Goal: Information Seeking & Learning: Learn about a topic

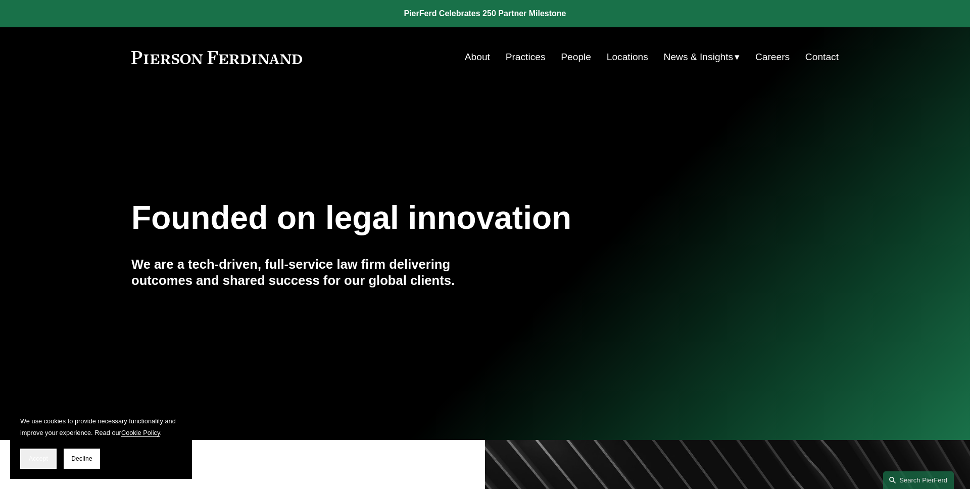
click at [42, 456] on span "Accept" at bounding box center [38, 458] width 19 height 7
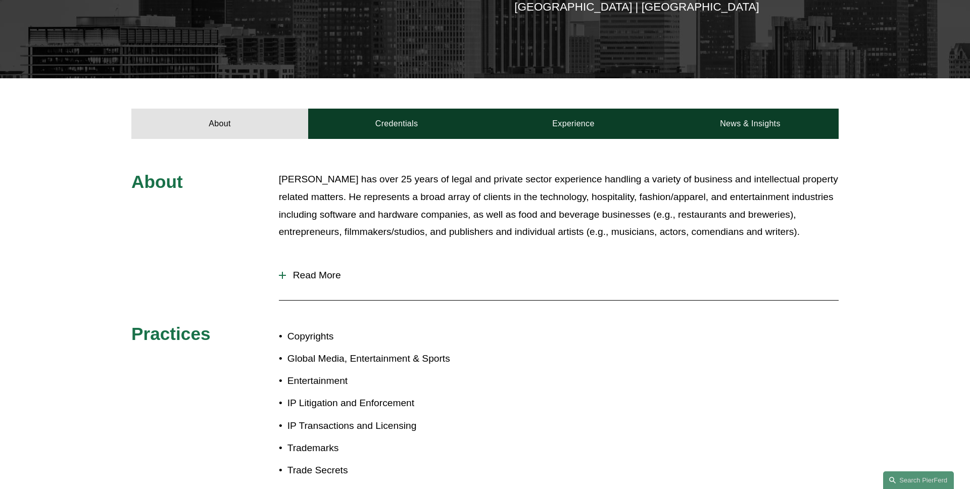
scroll to position [305, 0]
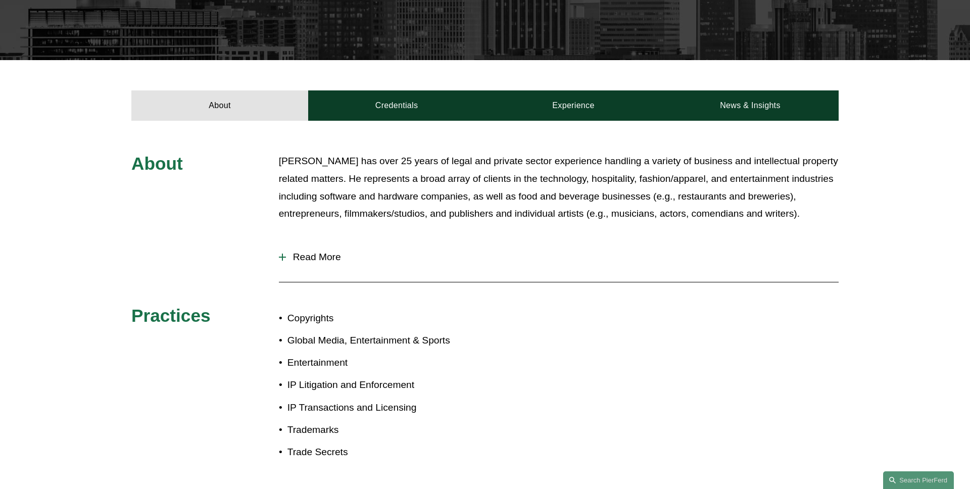
click at [330, 244] on button "Read More" at bounding box center [558, 257] width 559 height 26
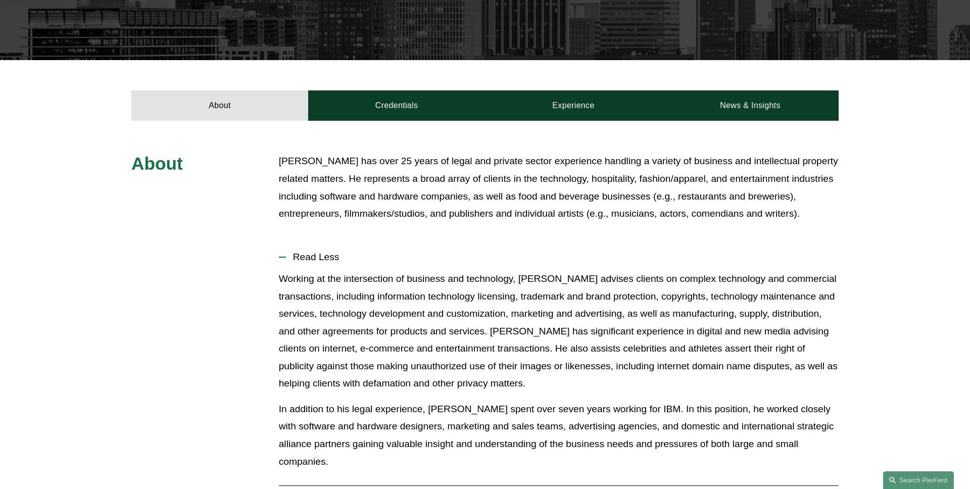
scroll to position [391, 0]
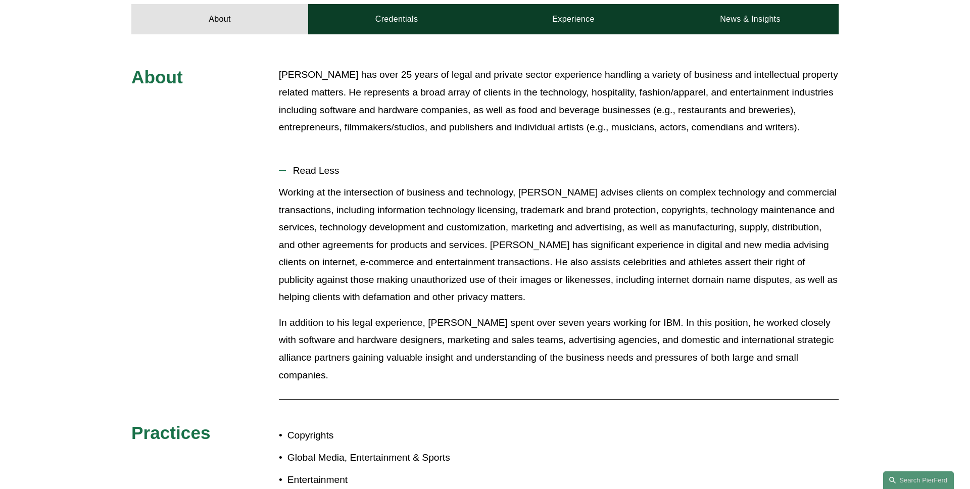
click at [310, 165] on span "Read Less" at bounding box center [562, 170] width 552 height 11
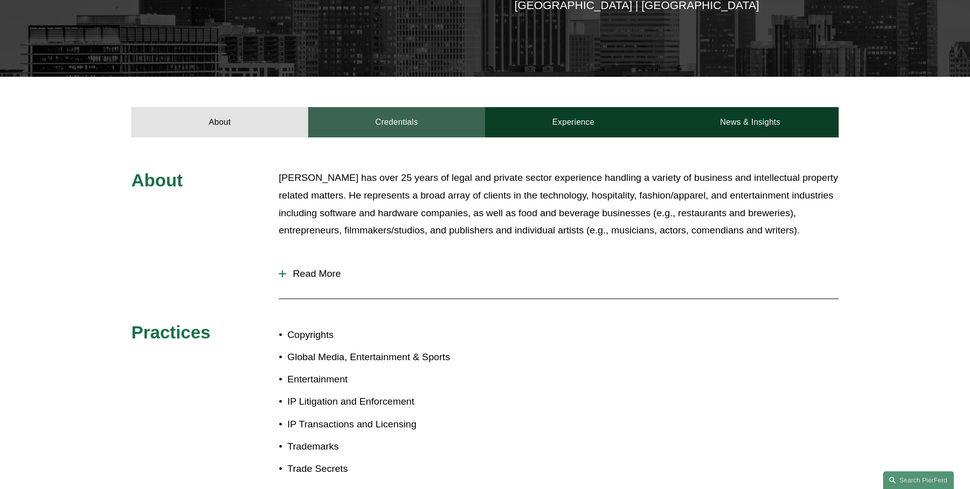
scroll to position [265, 0]
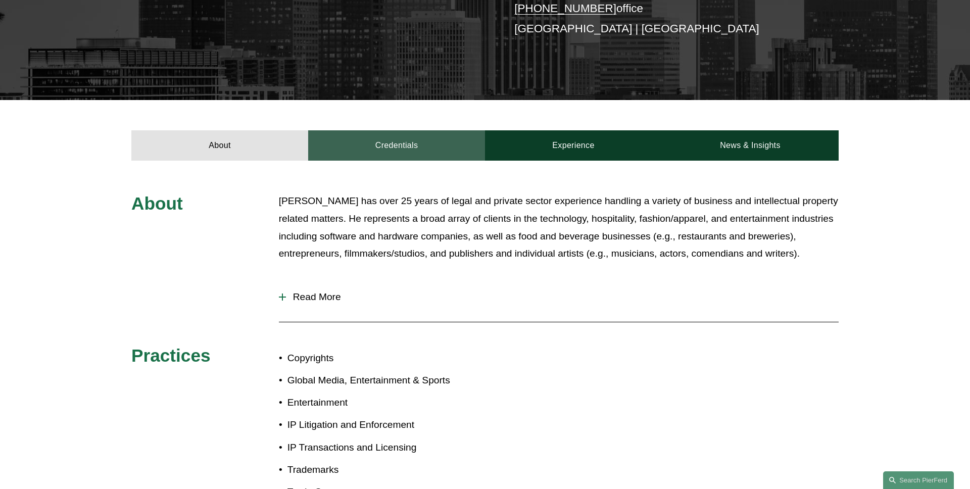
click at [385, 130] on link "Credentials" at bounding box center [396, 145] width 177 height 30
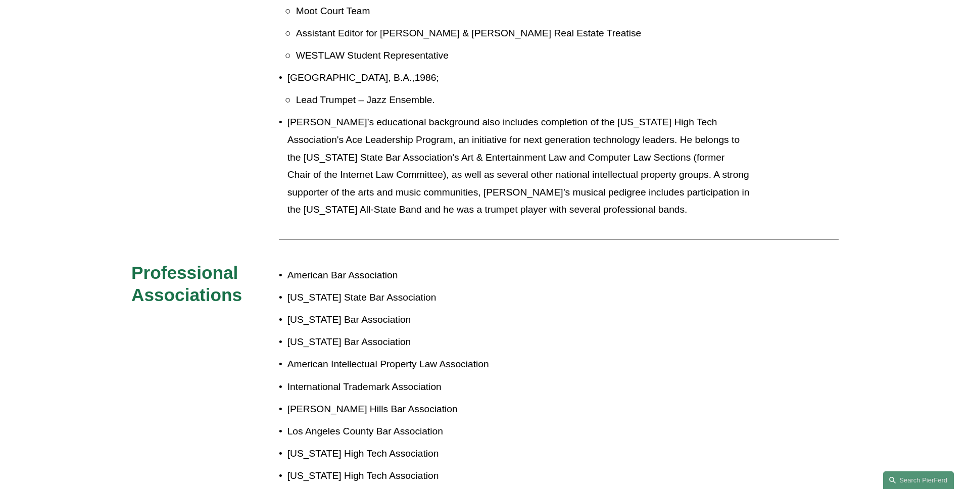
scroll to position [758, 0]
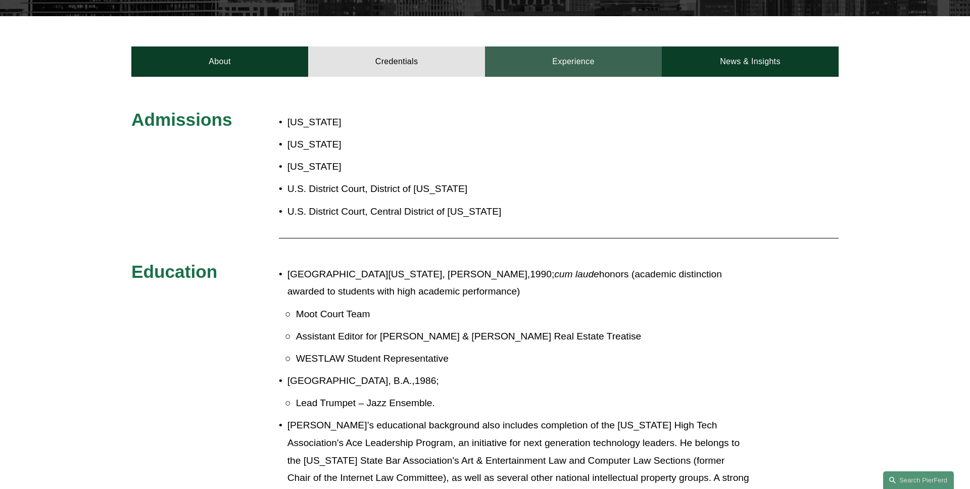
click at [563, 46] on link "Experience" at bounding box center [573, 61] width 177 height 30
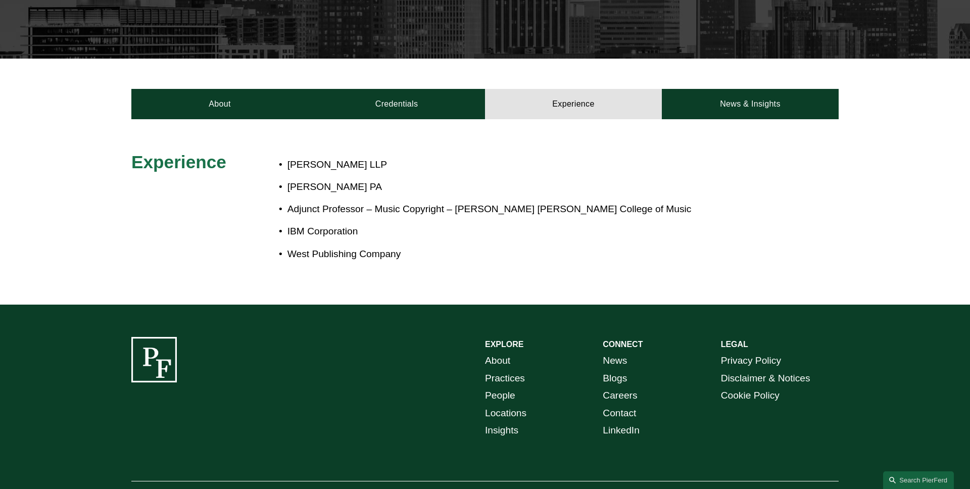
scroll to position [287, 0]
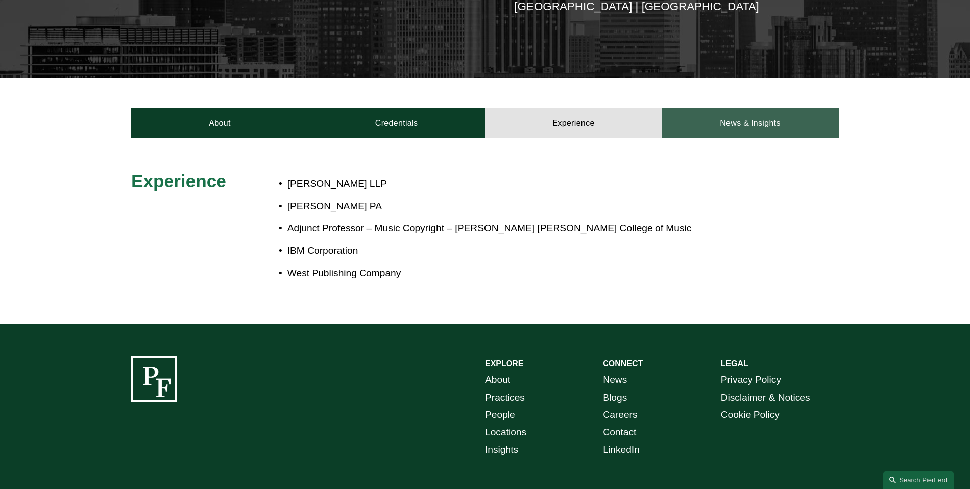
click at [727, 112] on link "News & Insights" at bounding box center [749, 123] width 177 height 30
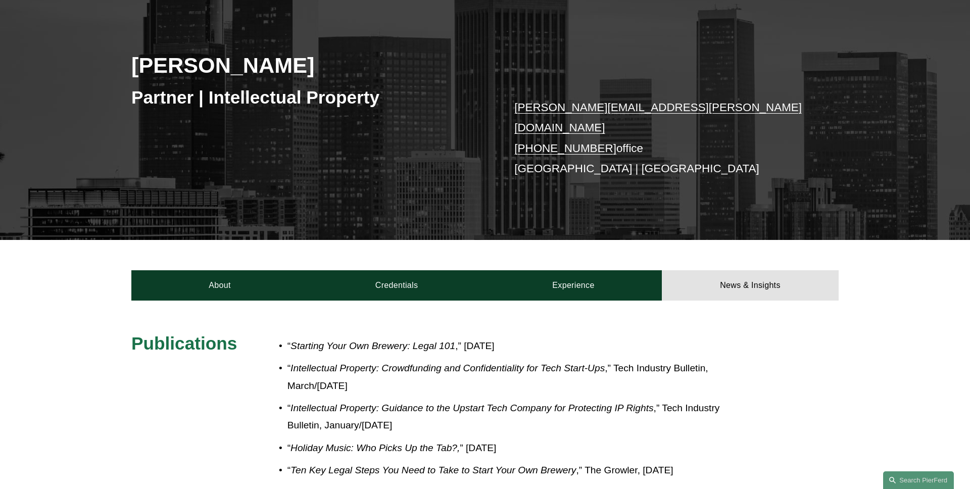
scroll to position [69, 0]
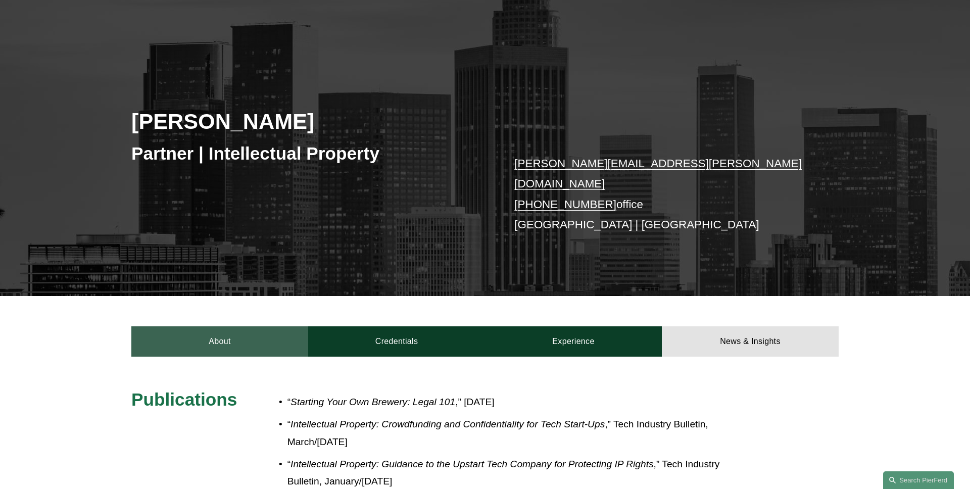
click at [215, 326] on link "About" at bounding box center [219, 341] width 177 height 30
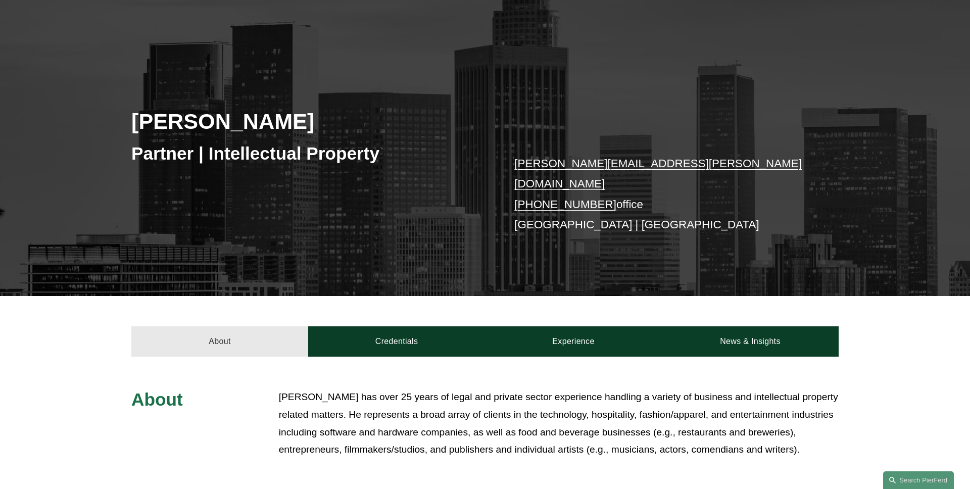
click at [215, 326] on link "About" at bounding box center [219, 341] width 177 height 30
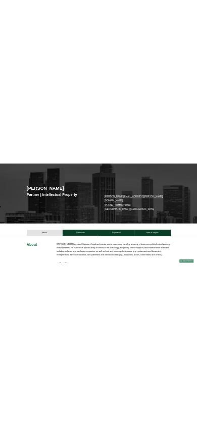
scroll to position [0, 0]
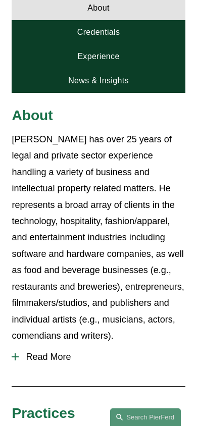
click at [55, 352] on span "Read More" at bounding box center [102, 357] width 166 height 11
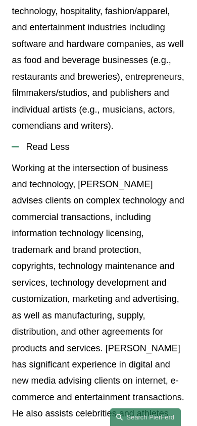
scroll to position [520, 0]
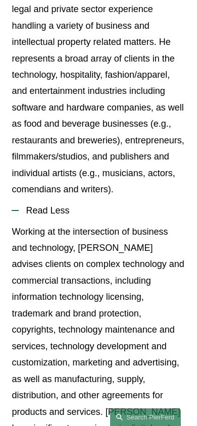
click at [76, 206] on span "Read Less" at bounding box center [102, 211] width 166 height 11
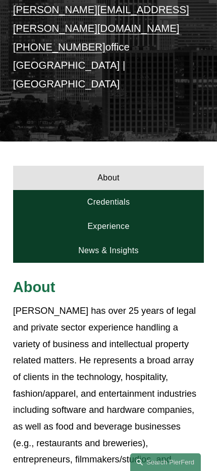
scroll to position [112, 0]
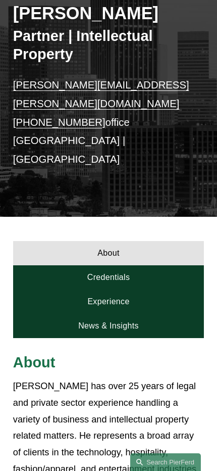
click at [145, 289] on link "Experience" at bounding box center [108, 301] width 191 height 24
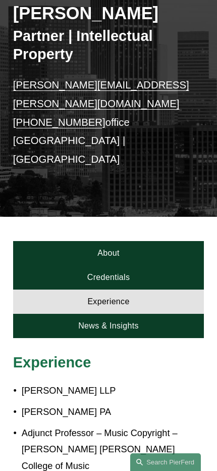
click at [148, 265] on link "Credentials" at bounding box center [108, 277] width 191 height 24
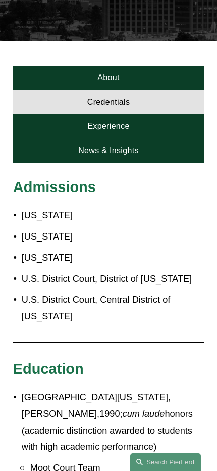
scroll to position [269, 0]
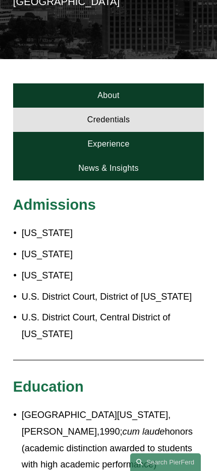
click at [142, 132] on link "Experience" at bounding box center [108, 144] width 191 height 24
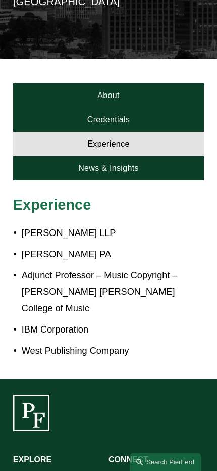
click at [143, 156] on link "News & Insights" at bounding box center [108, 168] width 191 height 24
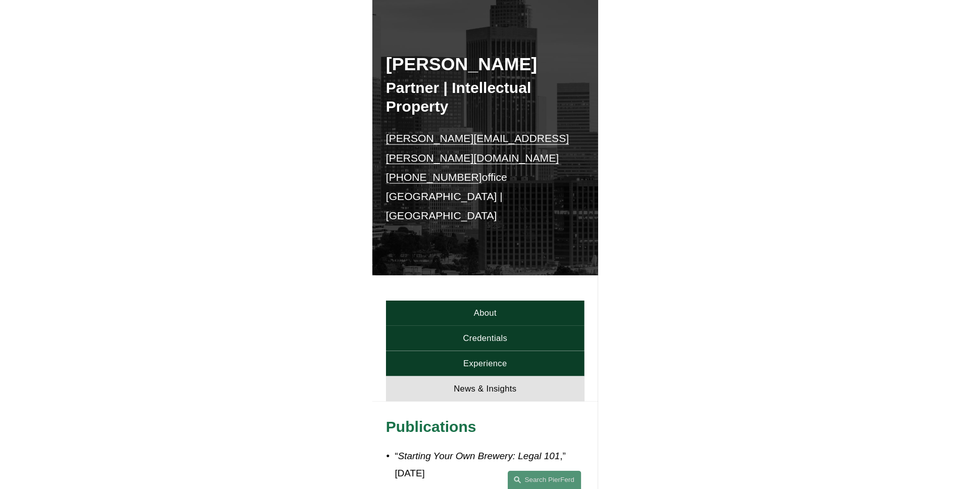
scroll to position [0, 0]
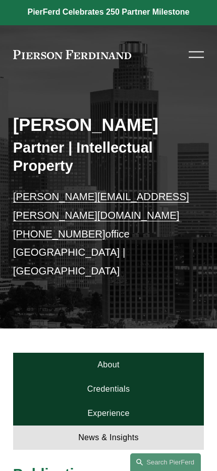
click at [115, 352] on link "About" at bounding box center [108, 364] width 191 height 24
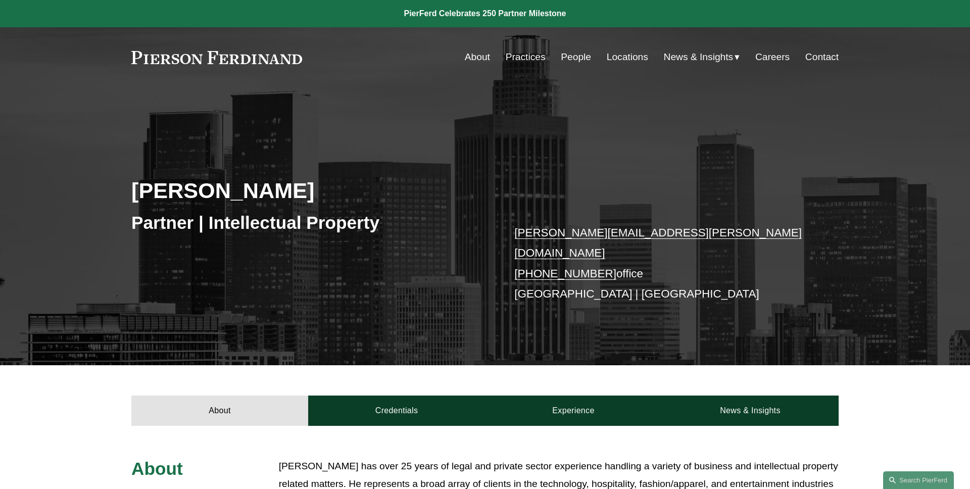
drag, startPoint x: 332, startPoint y: 197, endPoint x: 72, endPoint y: 197, distance: 260.6
click at [72, 197] on div "[PERSON_NAME] Partner | Intellectual Property [PERSON_NAME][EMAIL_ADDRESS][PERS…" at bounding box center [485, 240] width 970 height 248
copy h2 "[PERSON_NAME]"
click at [72, 197] on div "[PERSON_NAME] Partner | Intellectual Property [PERSON_NAME][EMAIL_ADDRESS][PERS…" at bounding box center [485, 240] width 970 height 248
click at [337, 94] on div "[PERSON_NAME] Partner | Intellectual Property [PERSON_NAME][EMAIL_ADDRESS][PERS…" at bounding box center [485, 226] width 970 height 278
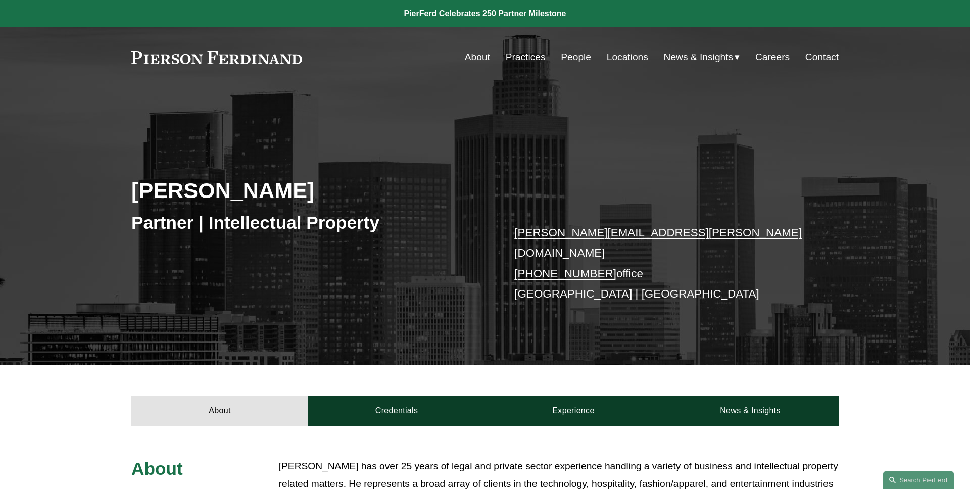
click at [334, 145] on div "[PERSON_NAME] Partner | Intellectual Property [PERSON_NAME][EMAIL_ADDRESS][PERS…" at bounding box center [485, 240] width 970 height 248
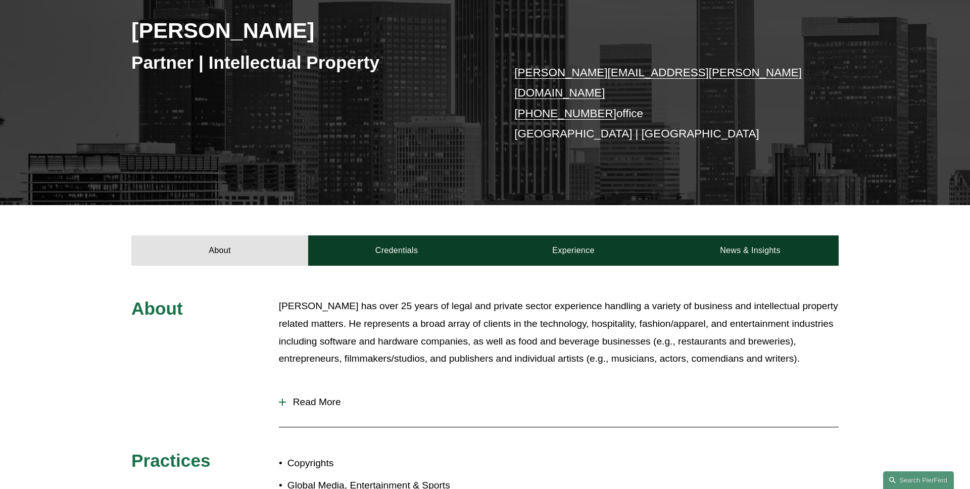
scroll to position [226, 0]
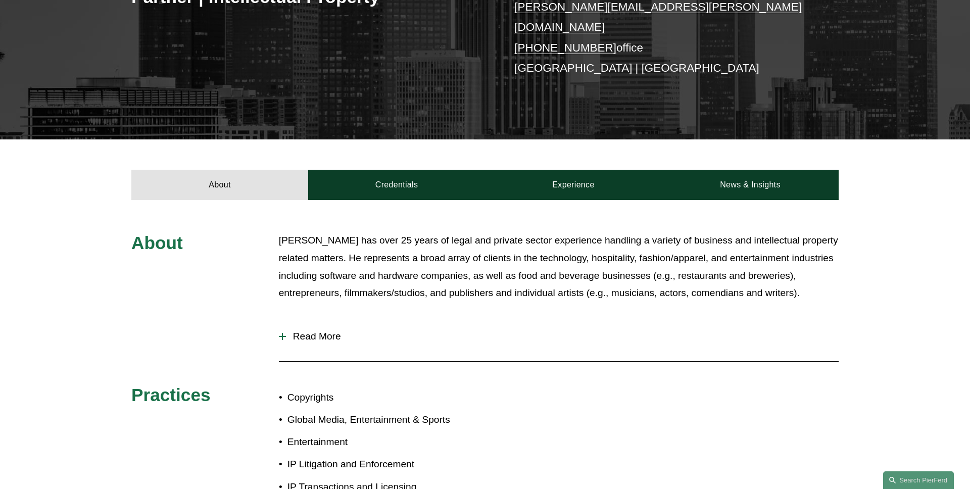
click at [319, 331] on span "Read More" at bounding box center [562, 336] width 552 height 11
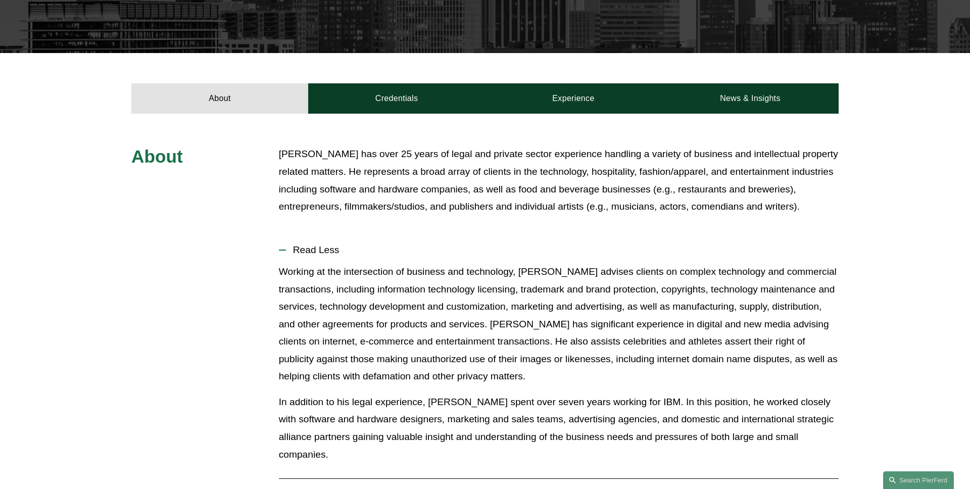
scroll to position [303, 0]
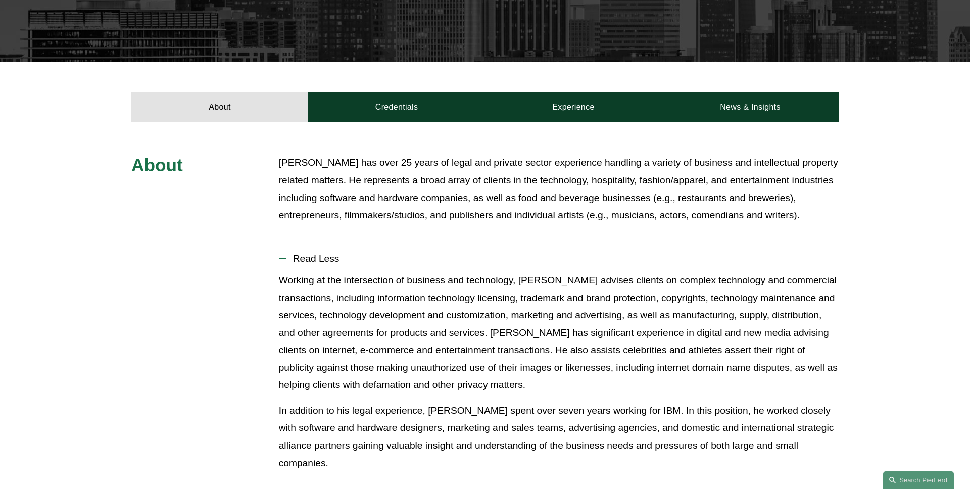
click at [297, 247] on button "Read Less" at bounding box center [558, 258] width 559 height 26
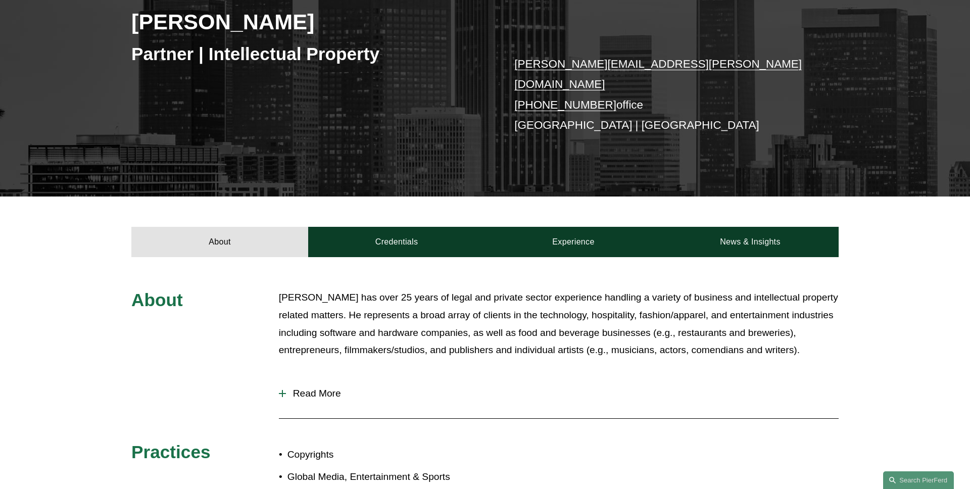
scroll to position [0, 0]
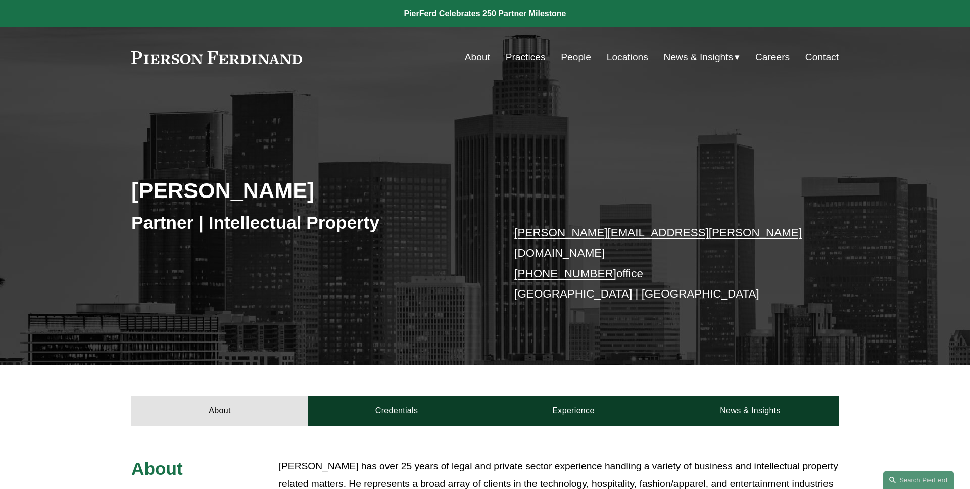
click at [191, 260] on div "[PERSON_NAME] Partner | Intellectual Property [PERSON_NAME][EMAIL_ADDRESS][PERS…" at bounding box center [485, 240] width 970 height 248
